Goal: Find specific page/section: Find specific page/section

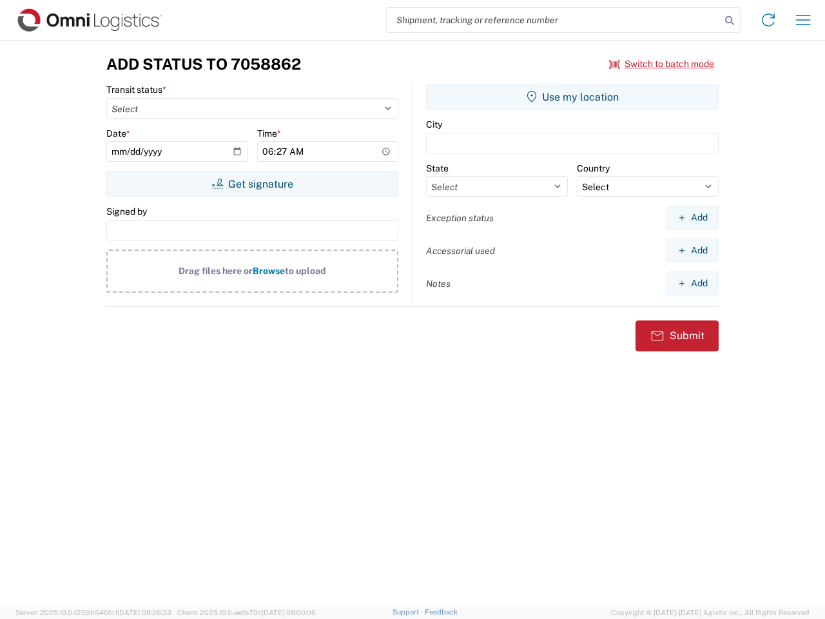
click at [554, 20] on input "search" at bounding box center [554, 20] width 334 height 25
click at [730, 21] on icon at bounding box center [730, 21] width 18 height 18
click at [769, 20] on icon at bounding box center [768, 20] width 21 height 21
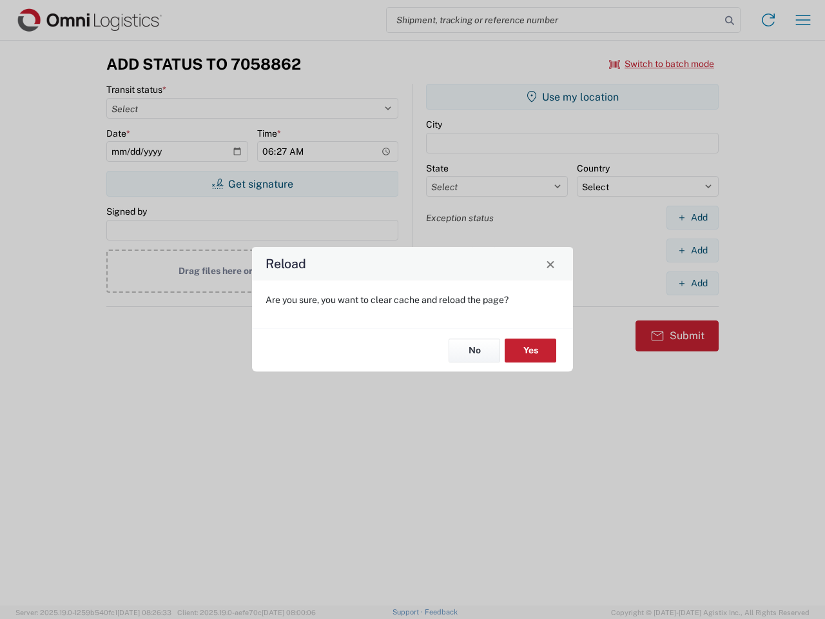
click at [662, 64] on div "Reload Are you sure, you want to clear cache and reload the page? No Yes" at bounding box center [412, 309] width 825 height 619
click at [252, 184] on div "Reload Are you sure, you want to clear cache and reload the page? No Yes" at bounding box center [412, 309] width 825 height 619
click at [573, 97] on div "Reload Are you sure, you want to clear cache and reload the page? No Yes" at bounding box center [412, 309] width 825 height 619
click at [693, 217] on div "Reload Are you sure, you want to clear cache and reload the page? No Yes" at bounding box center [412, 309] width 825 height 619
click at [693, 250] on div "Reload Are you sure, you want to clear cache and reload the page? No Yes" at bounding box center [412, 309] width 825 height 619
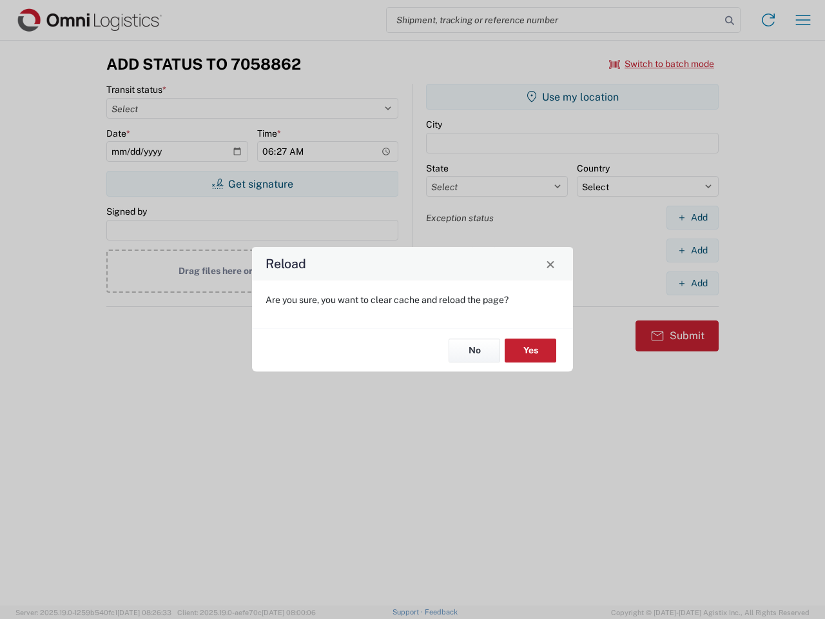
click at [693, 283] on div "Reload Are you sure, you want to clear cache and reload the page? No Yes" at bounding box center [412, 309] width 825 height 619
